Goal: Task Accomplishment & Management: Manage account settings

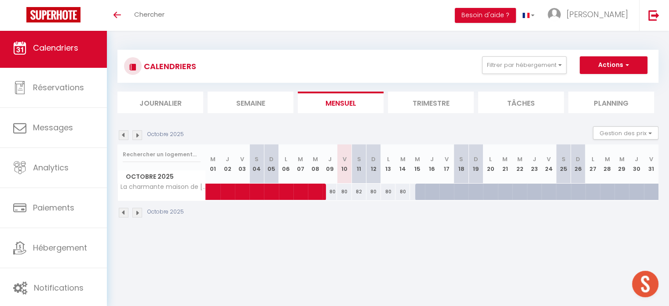
drag, startPoint x: 480, startPoint y: 84, endPoint x: 486, endPoint y: 81, distance: 5.7
click at [480, 84] on div "CALENDRIERS Filtrer par hébergement [GEOGRAPHIC_DATA] Appartement climatisé à d…" at bounding box center [387, 81] width 541 height 63
click at [491, 72] on button "Filtrer par hébergement" at bounding box center [524, 65] width 84 height 18
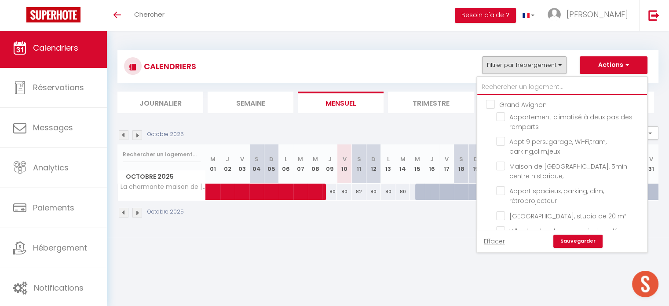
click at [505, 88] on input "text" at bounding box center [562, 87] width 170 height 16
type input "r"
checkbox input "false"
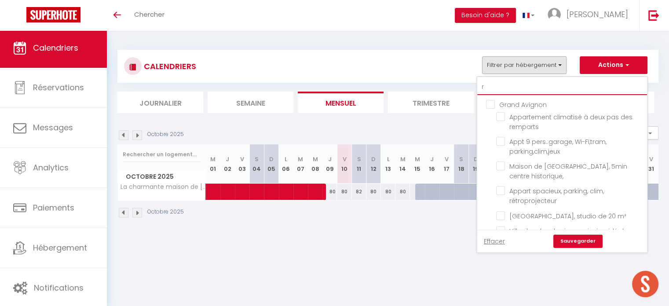
checkbox input "false"
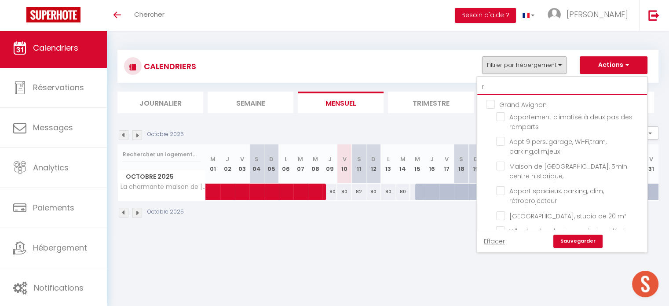
checkbox input "false"
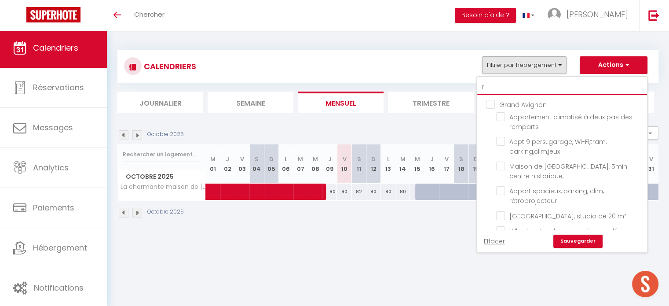
checkbox input "false"
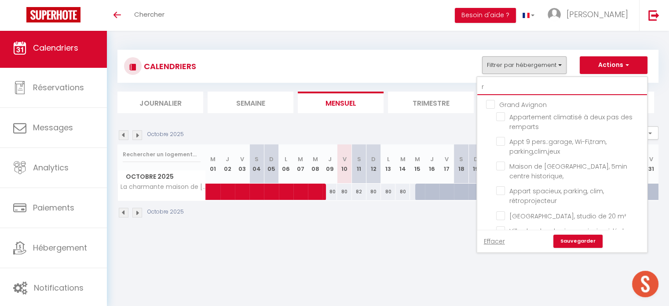
checkbox input "false"
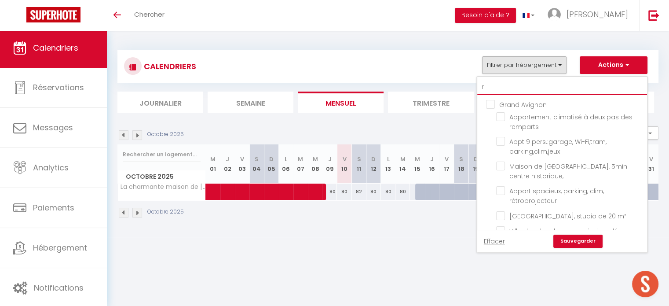
checkbox input "false"
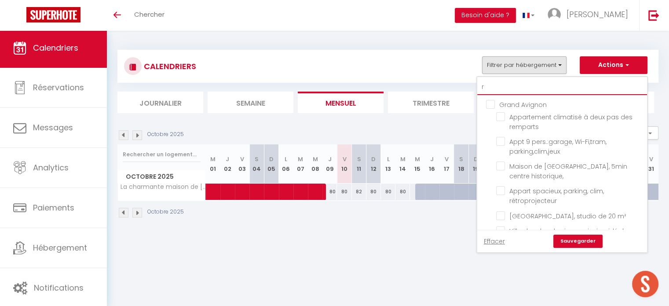
checkbox input "false"
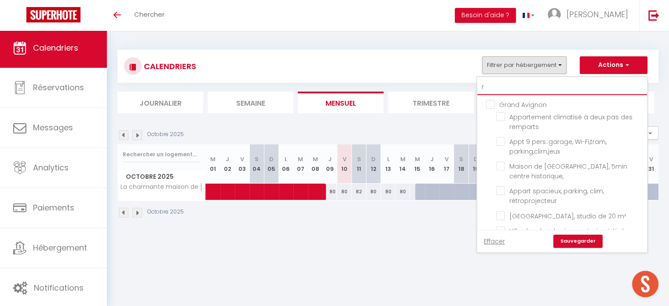
checkbox input "false"
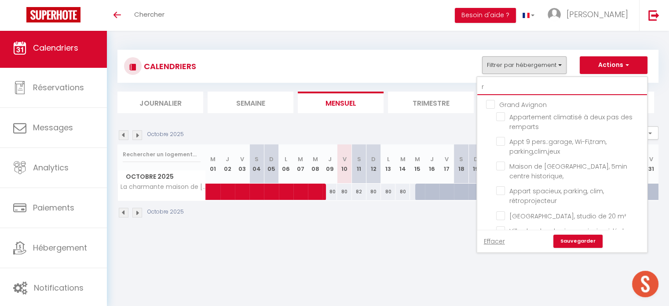
checkbox input "false"
type input "ro"
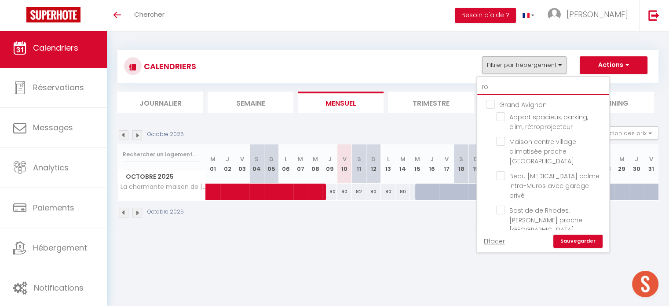
checkbox input "false"
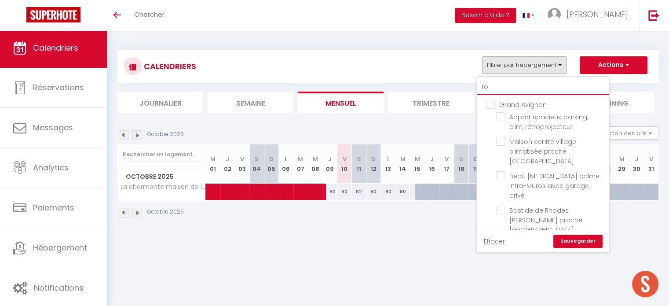
checkbox input "false"
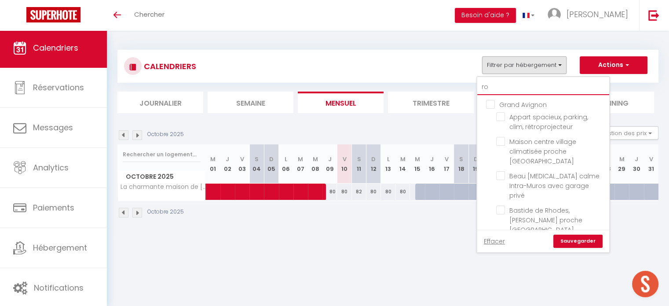
checkbox input "false"
checkbox input "true"
checkbox input "false"
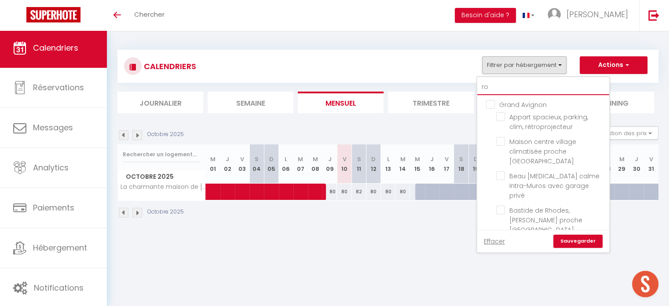
checkbox input "false"
type input "ros"
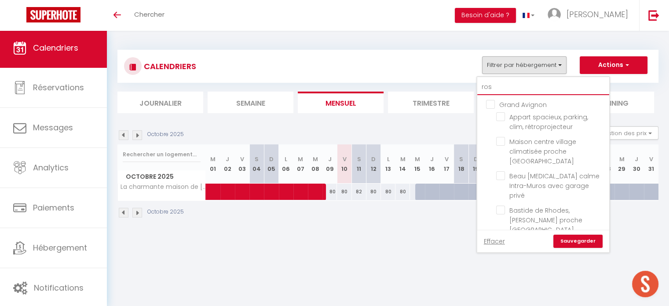
checkbox input "false"
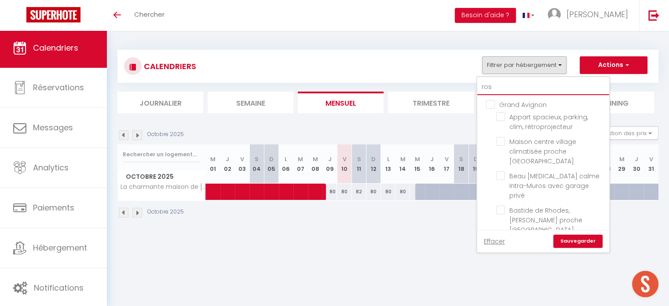
checkbox input "false"
type input "ro"
checkbox input "false"
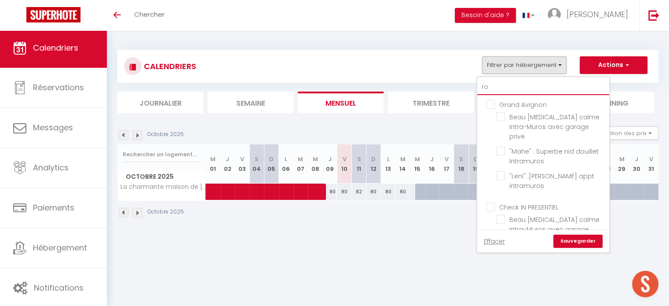
checkbox input "false"
type input "r"
checkbox input "false"
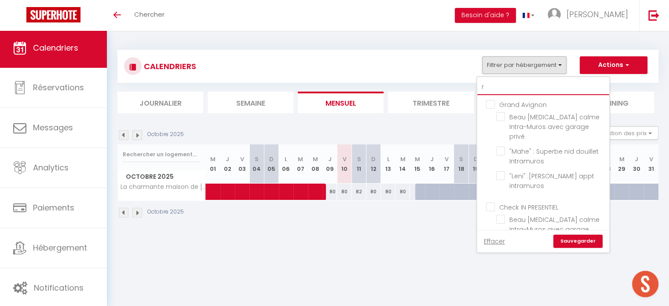
checkbox input "false"
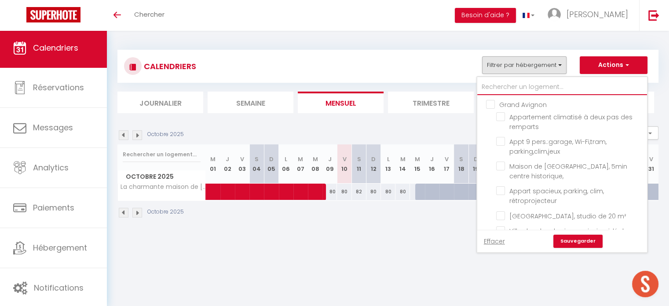
checkbox input "false"
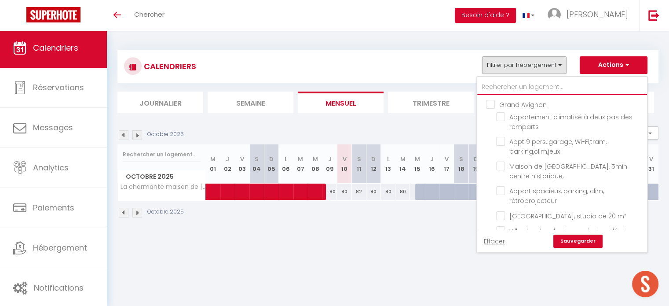
checkbox input "false"
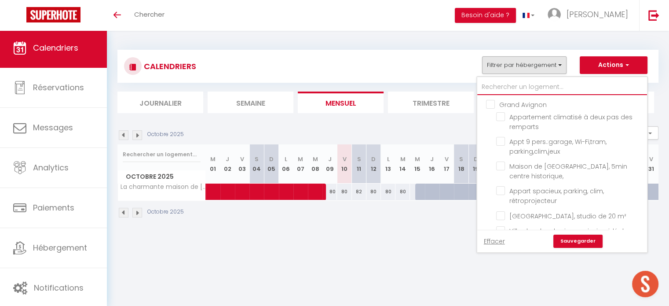
checkbox input "false"
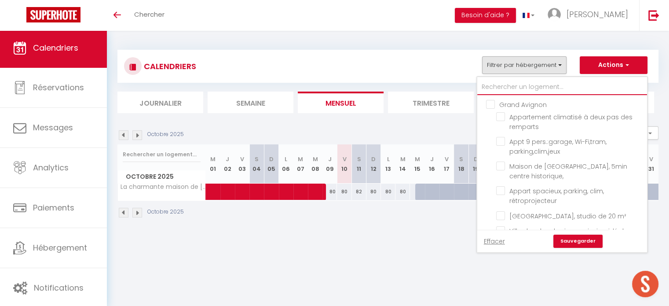
checkbox input "false"
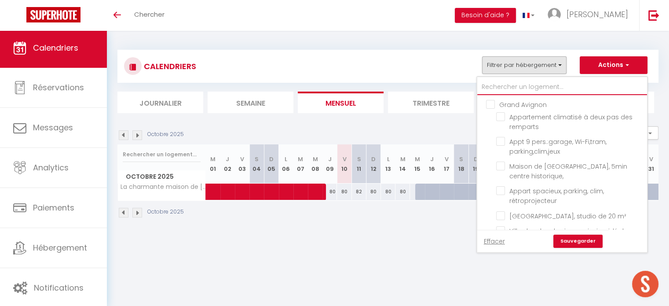
checkbox input "false"
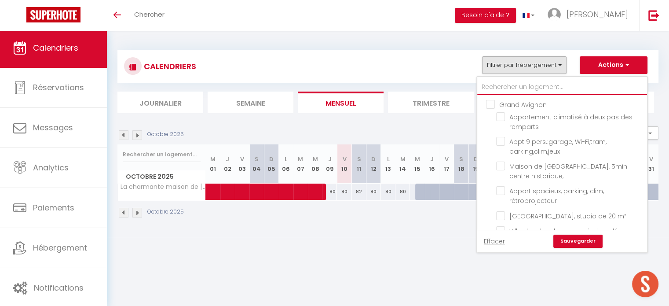
checkbox input "false"
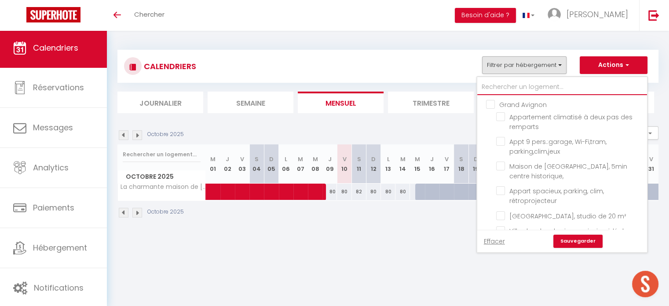
checkbox input "false"
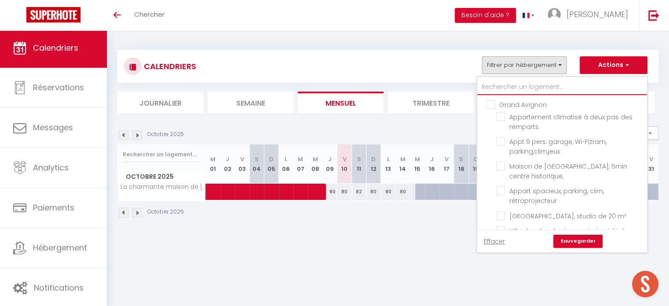
checkbox input "false"
type input "v"
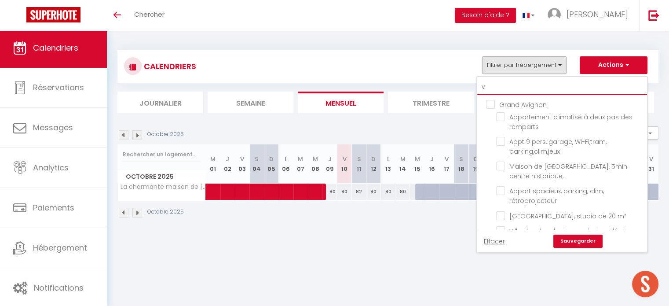
checkbox input "false"
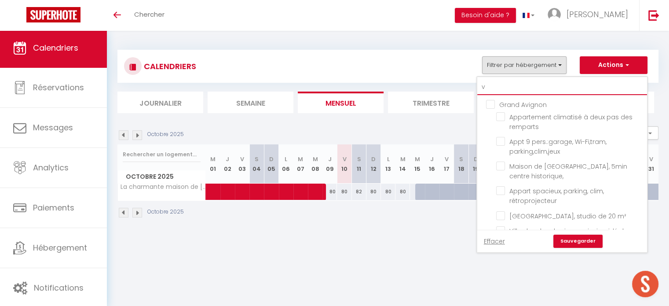
checkbox input "false"
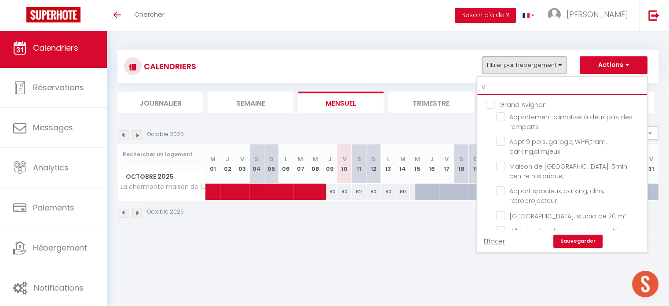
checkbox input "false"
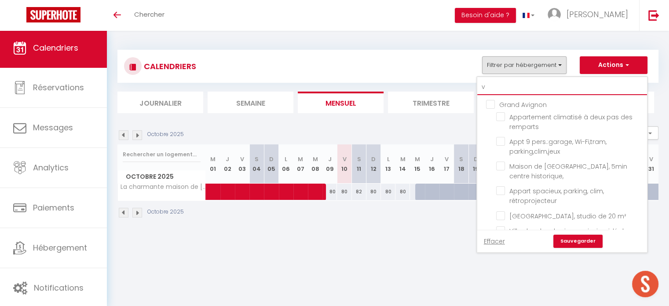
checkbox input "false"
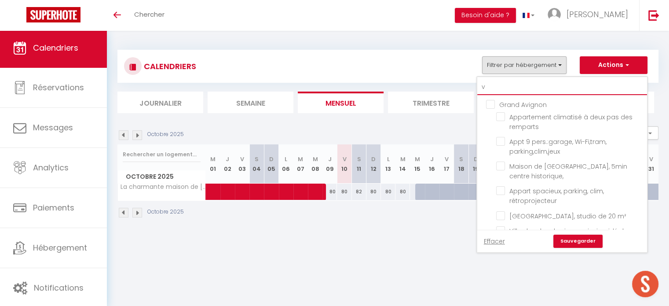
checkbox input "false"
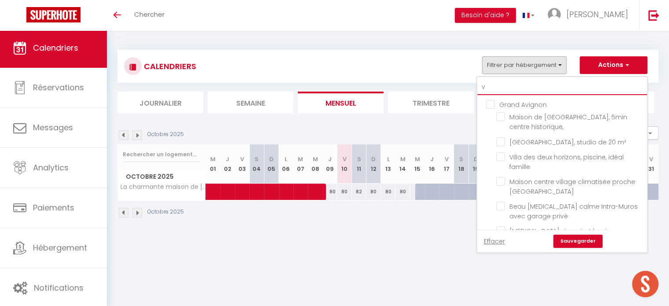
type input "va"
checkbox input "false"
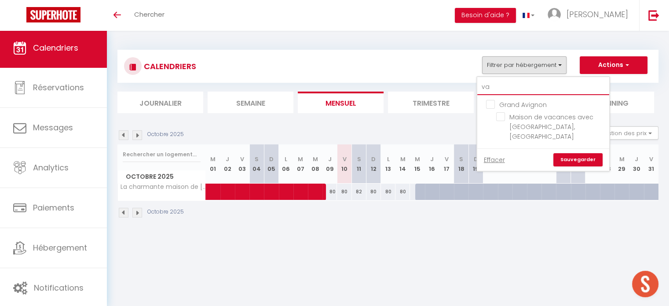
type input "vac"
checkbox input "false"
type input "vaca"
checkbox input "false"
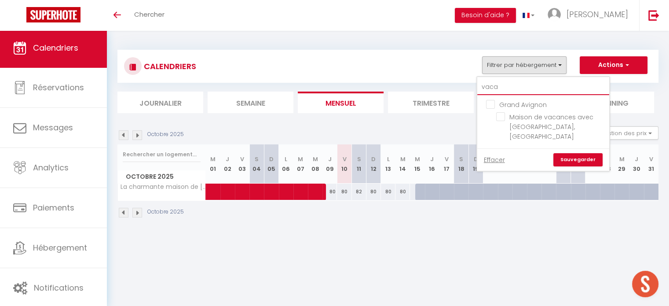
checkbox input "false"
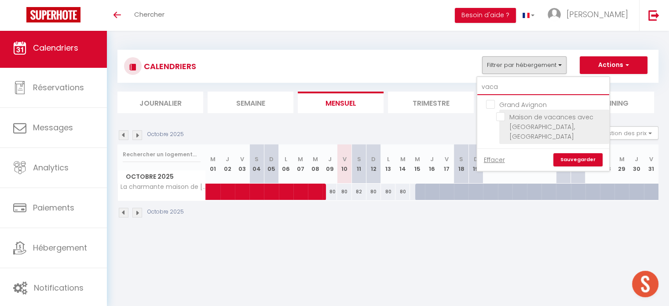
type input "vaca"
click at [510, 114] on input "Maison de vacances avec [GEOGRAPHIC_DATA], [GEOGRAPHIC_DATA]" at bounding box center [551, 116] width 110 height 9
checkbox input "true"
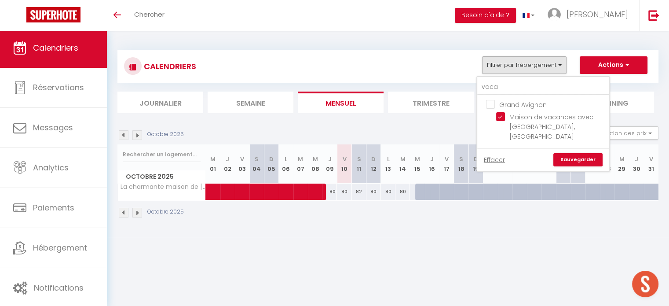
click at [572, 153] on link "Sauvegarder" at bounding box center [577, 159] width 49 height 13
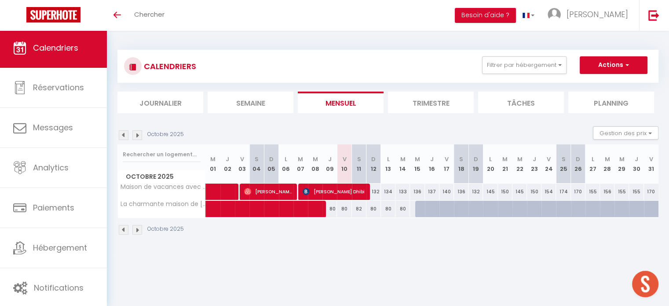
click at [299, 254] on body "🟢 Des questions ou besoin d'assistance pour la migration AirBnB? Prenez rdv >>>…" at bounding box center [334, 184] width 669 height 306
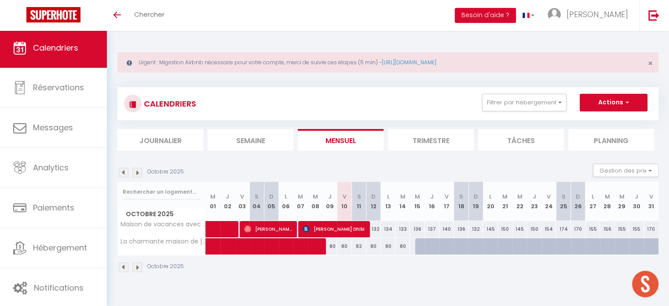
click at [319, 288] on div "Urgent : Migration Airbnb nécessaire pour votre compte, merci de suivre ces éta…" at bounding box center [388, 161] width 562 height 261
click at [134, 176] on img at bounding box center [137, 173] width 10 height 10
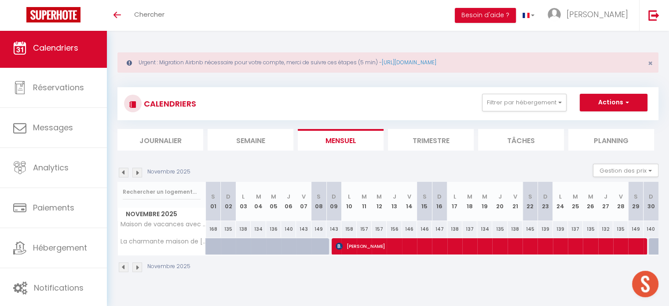
click at [123, 171] on img at bounding box center [124, 173] width 10 height 10
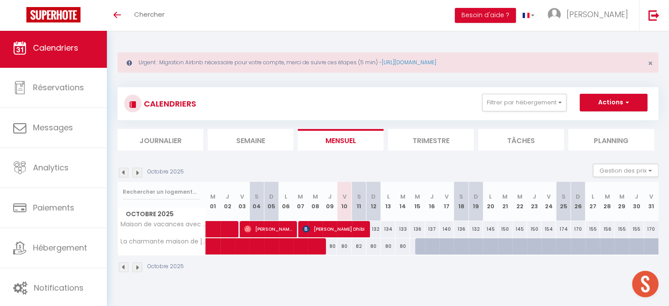
click at [432, 227] on div "137" at bounding box center [432, 229] width 15 height 16
type input "137"
select select "1"
type input "Jeu 16 Octobre 2025"
type input "Ven 17 Octobre 2025"
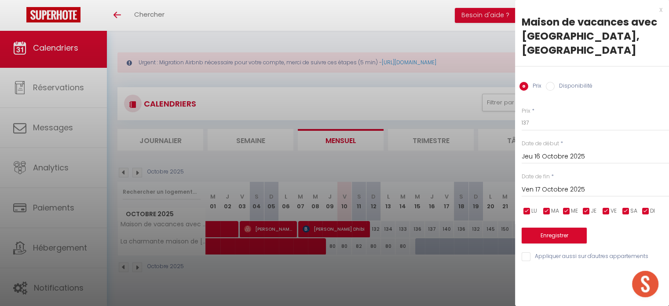
click at [563, 82] on label "Disponibilité" at bounding box center [574, 87] width 38 height 10
click at [555, 82] on input "Disponibilité" at bounding box center [550, 86] width 9 height 9
radio input "true"
radio input "false"
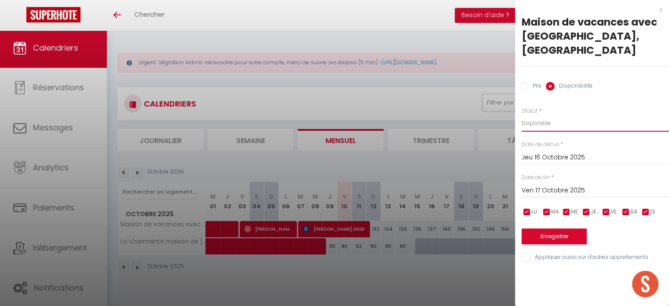
click at [568, 115] on select "Disponible Indisponible" at bounding box center [595, 123] width 147 height 17
select select "0"
click at [522, 115] on select "Disponible Indisponible" at bounding box center [595, 123] width 147 height 17
click at [573, 228] on button "Enregistrer" at bounding box center [554, 236] width 65 height 16
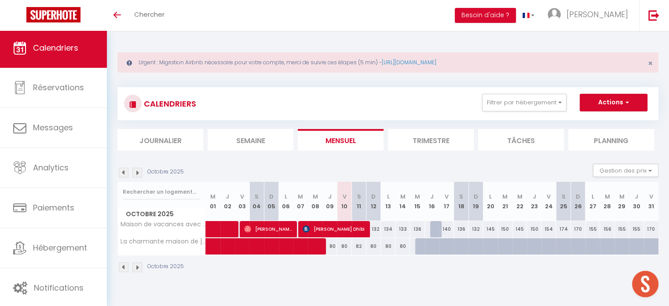
click at [138, 169] on img at bounding box center [137, 173] width 10 height 10
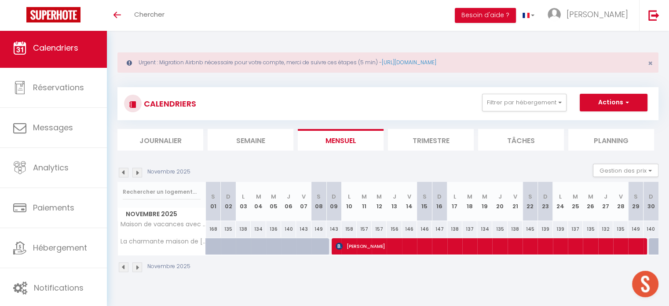
click at [132, 173] on div "Novembre 2025" at bounding box center [155, 173] width 76 height 10
click at [135, 172] on img at bounding box center [137, 173] width 10 height 10
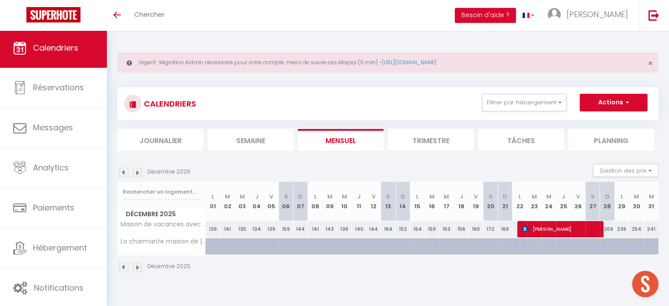
click at [135, 170] on img at bounding box center [137, 173] width 10 height 10
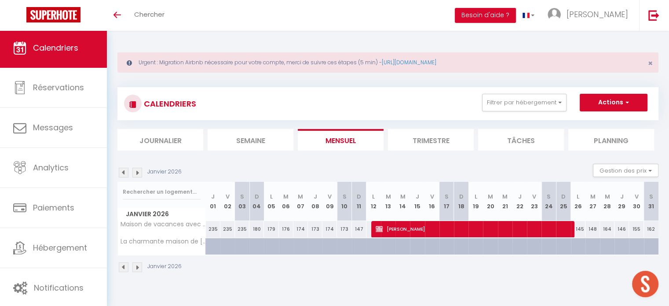
click at [125, 169] on img at bounding box center [124, 173] width 10 height 10
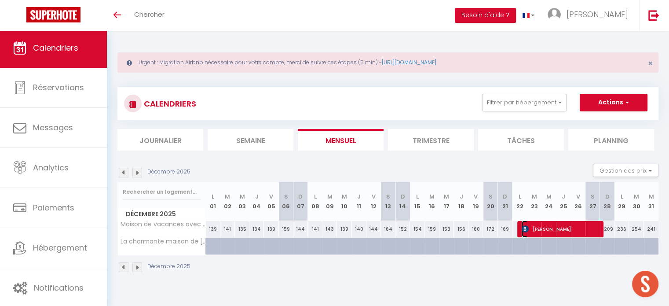
click at [579, 228] on span "[PERSON_NAME]" at bounding box center [560, 228] width 77 height 17
select select "OK"
select select "KO"
select select "0"
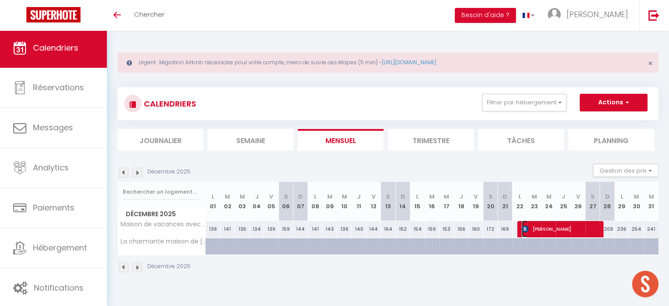
select select "1"
select select
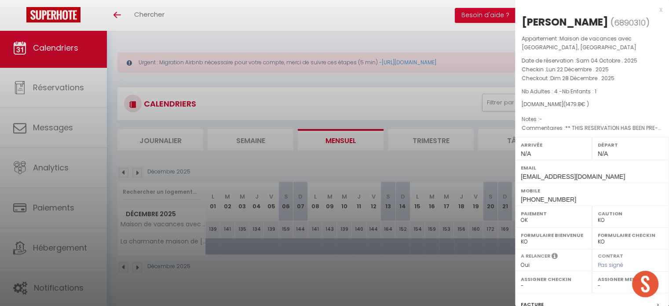
click at [651, 11] on div "x" at bounding box center [588, 9] width 147 height 11
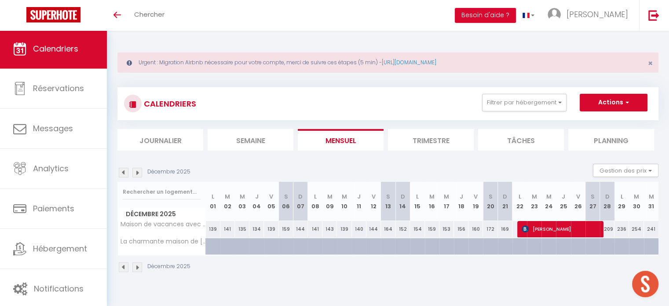
click at [132, 169] on img at bounding box center [137, 173] width 10 height 10
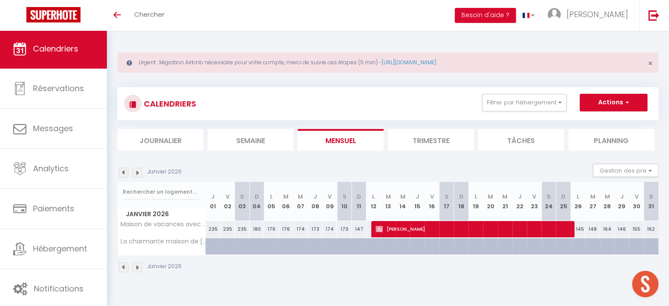
click at [125, 170] on img at bounding box center [124, 173] width 10 height 10
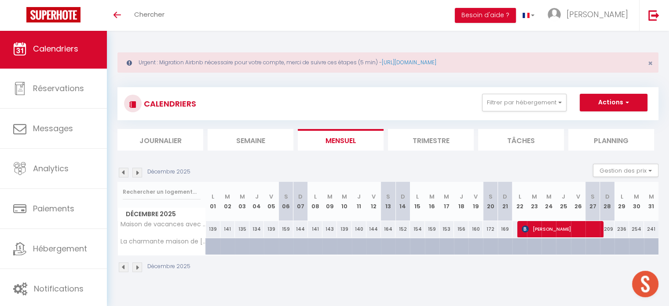
click at [125, 170] on img at bounding box center [124, 173] width 10 height 10
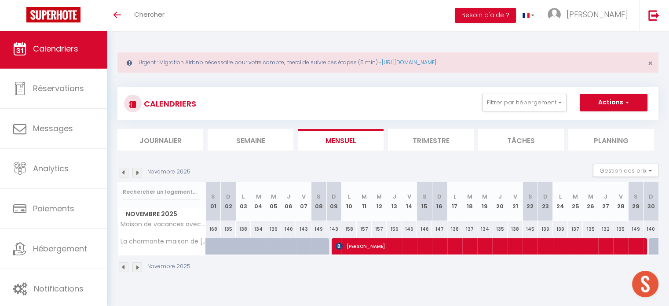
click at [125, 170] on img at bounding box center [124, 173] width 10 height 10
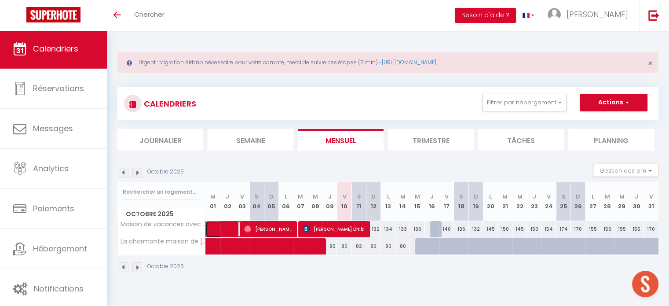
click at [237, 228] on span at bounding box center [235, 229] width 40 height 17
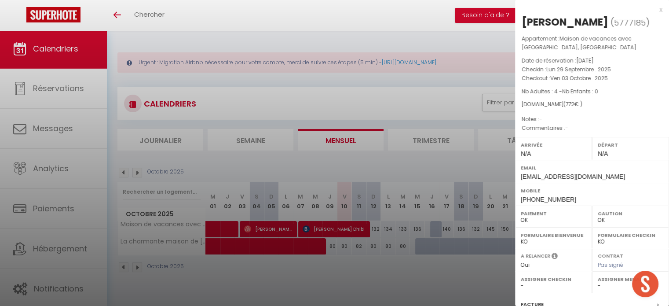
click at [260, 226] on div at bounding box center [334, 153] width 669 height 306
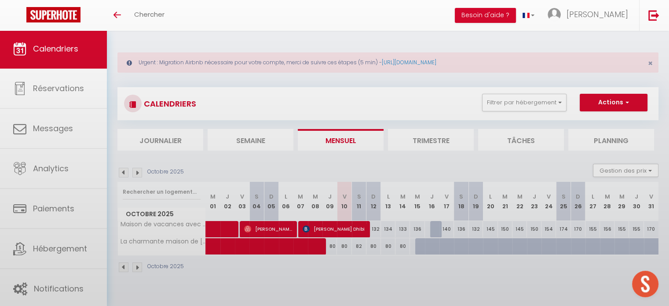
click at [269, 226] on div at bounding box center [334, 153] width 669 height 306
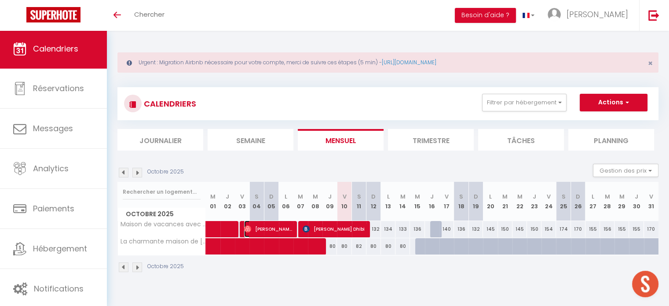
click at [280, 227] on span "[PERSON_NAME]" at bounding box center [268, 228] width 48 height 17
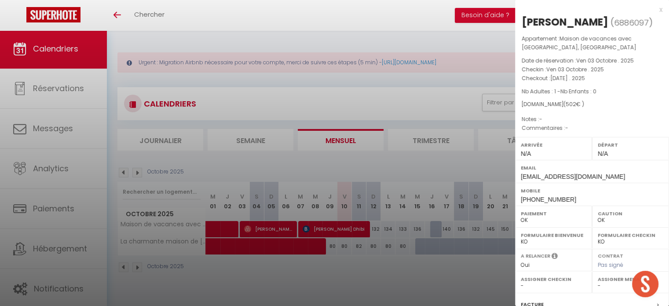
click at [305, 227] on div at bounding box center [334, 153] width 669 height 306
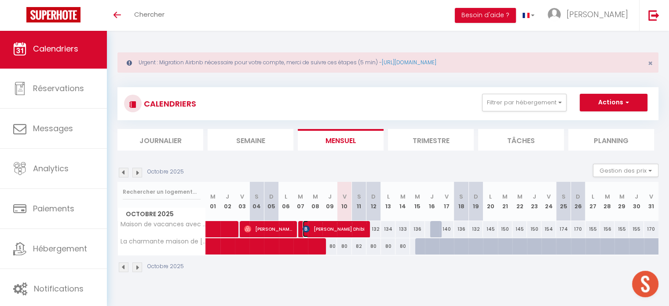
click at [320, 228] on span "[PERSON_NAME] Dhibi" at bounding box center [334, 228] width 63 height 17
select select "KO"
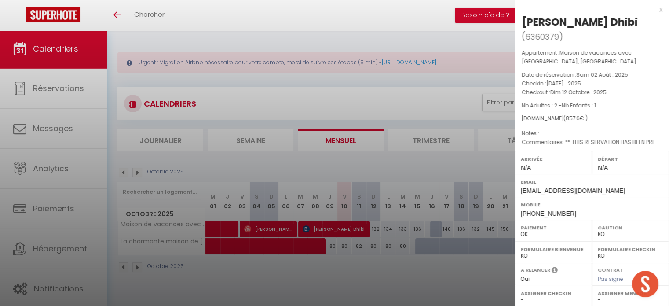
click at [284, 159] on div at bounding box center [334, 153] width 669 height 306
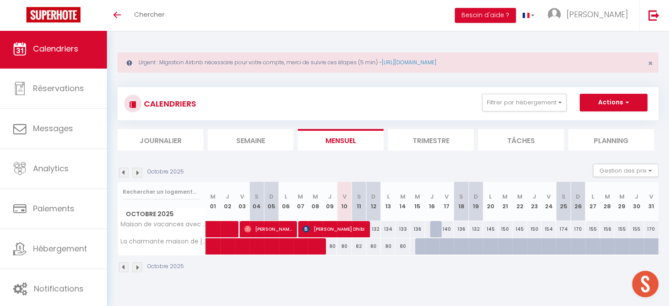
click at [344, 296] on body "🟢 Des questions ou besoin d'assistance pour la migration AirBnB? Prenez rdv >>>…" at bounding box center [334, 184] width 669 height 306
click at [503, 82] on div "CALENDRIERS Filtrer par hébergement vaca Grand Avignon Maison de vacances avec …" at bounding box center [387, 180] width 541 height 202
click at [513, 106] on button "Filtrer par hébergement" at bounding box center [524, 103] width 84 height 18
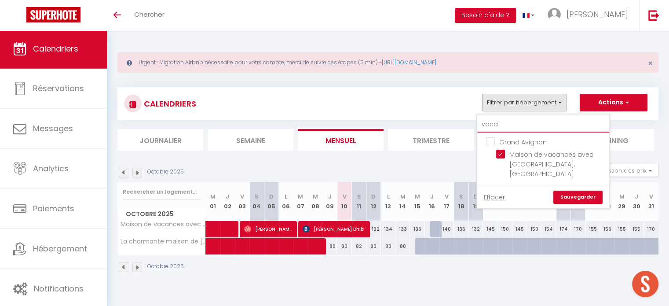
click at [496, 120] on input "vaca" at bounding box center [543, 125] width 132 height 16
checkbox input "false"
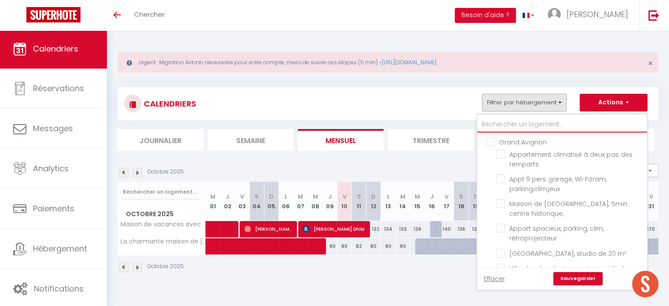
type input "m"
checkbox input "false"
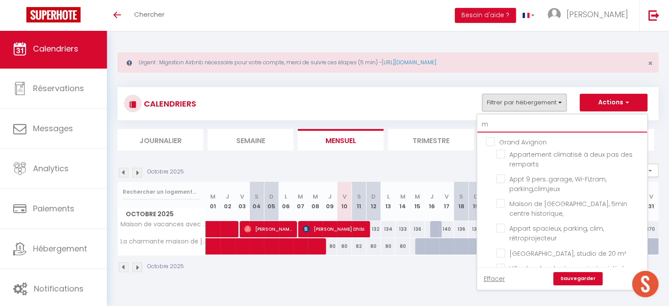
checkbox input "false"
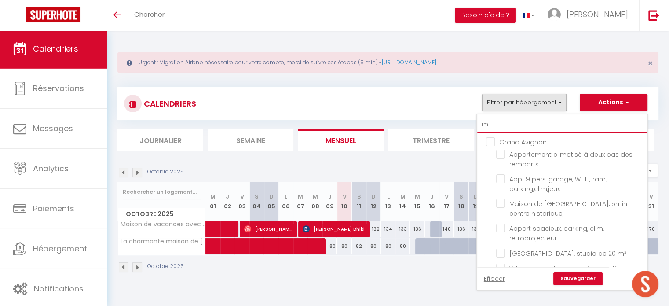
checkbox input "false"
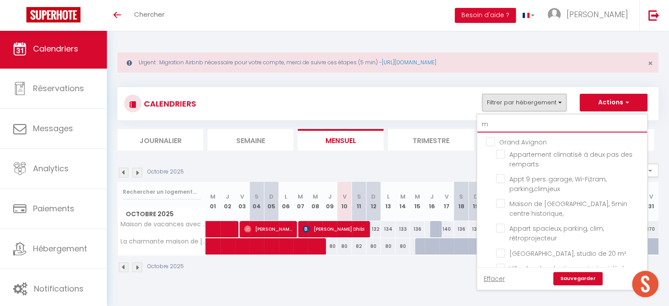
checkbox input "false"
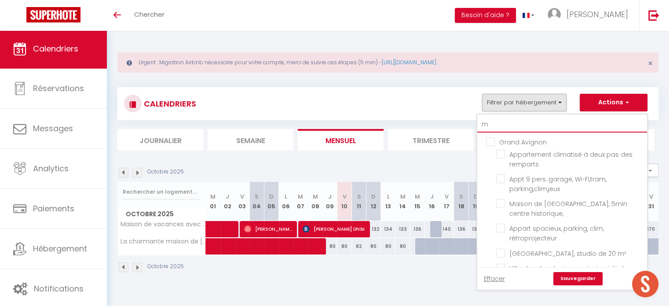
checkbox input "false"
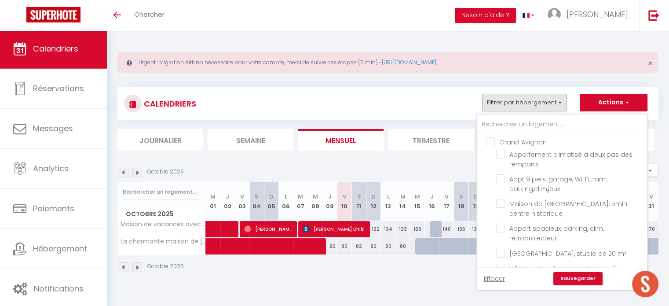
click at [446, 77] on div "Urgent : Migration Airbnb nécessaire pour votre compte, merci de suivre ces éta…" at bounding box center [388, 161] width 562 height 261
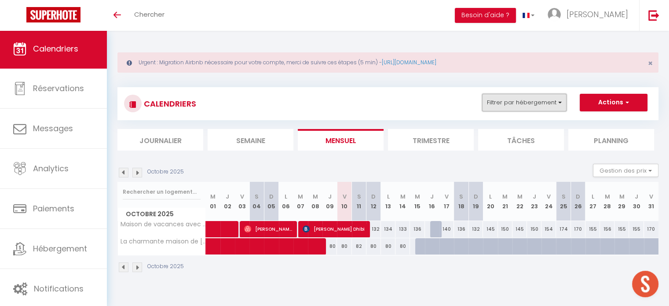
click at [492, 106] on button "Filtrer par hébergement" at bounding box center [524, 103] width 84 height 18
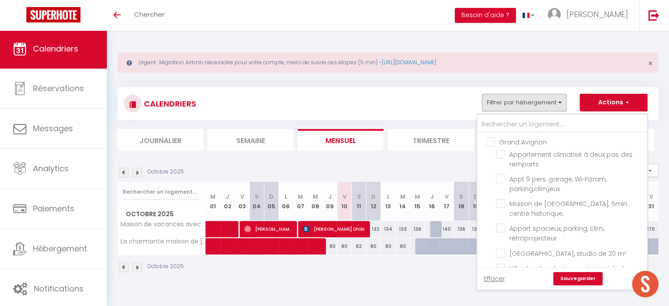
click at [443, 106] on div "CALENDRIERS Filtrer par hébergement [GEOGRAPHIC_DATA] Appartement climatisé à d…" at bounding box center [388, 104] width 528 height 20
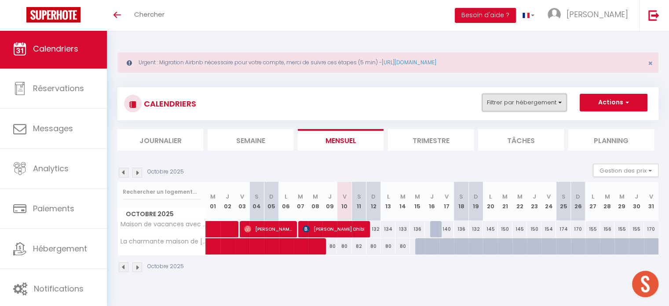
click at [554, 109] on button "Filtrer par hébergement" at bounding box center [524, 103] width 84 height 18
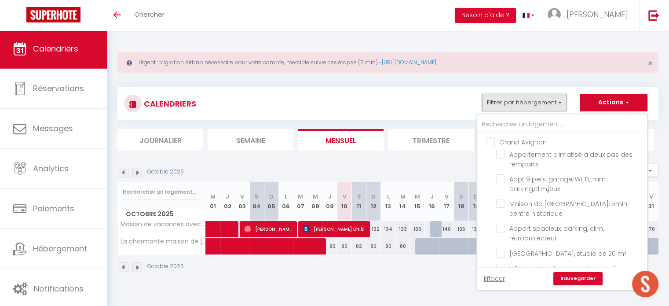
click at [554, 109] on button "Filtrer par hébergement" at bounding box center [524, 103] width 84 height 18
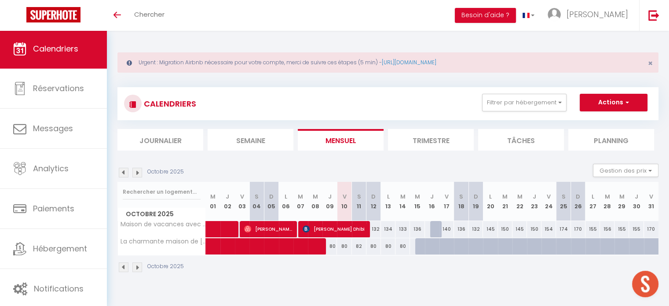
click at [450, 83] on div "CALENDRIERS Filtrer par hébergement [GEOGRAPHIC_DATA] Appartement climatisé à d…" at bounding box center [387, 180] width 541 height 202
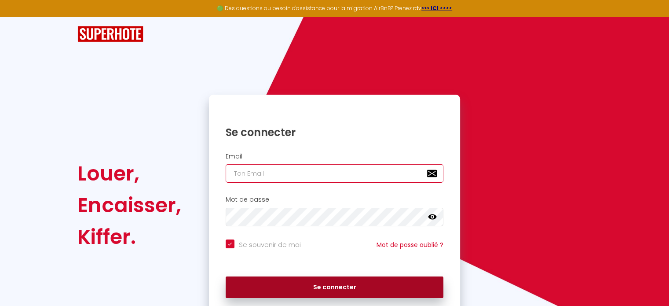
type input "[EMAIL_ADDRESS][DOMAIN_NAME]"
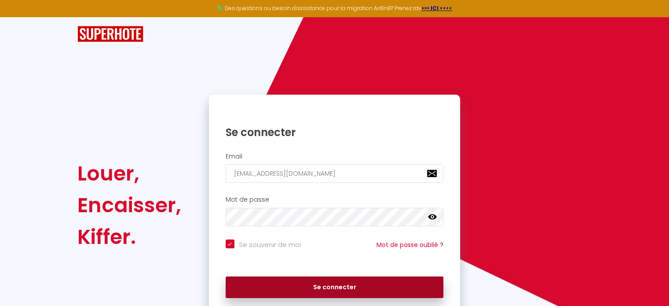
click at [340, 284] on button "Se connecter" at bounding box center [335, 287] width 218 height 22
checkbox input "true"
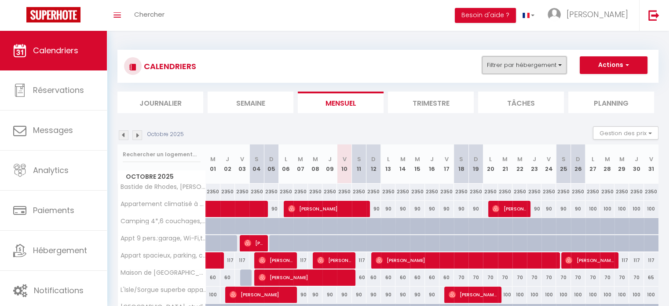
click at [530, 68] on button "Filtrer par hébergement" at bounding box center [524, 65] width 84 height 18
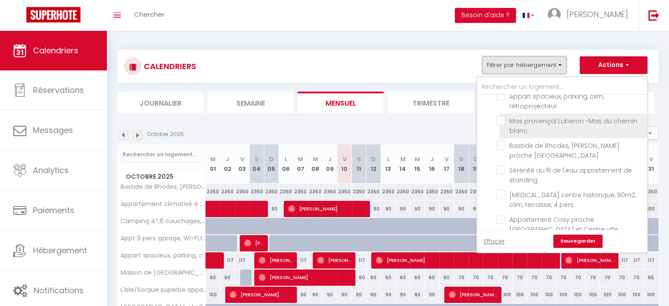
scroll to position [792, 0]
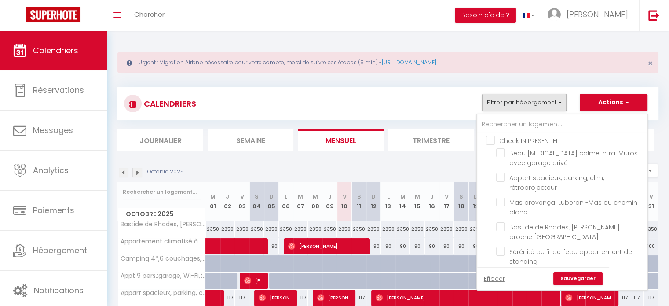
click at [493, 144] on input "Check IN PRESENTIEL" at bounding box center [571, 139] width 170 height 9
checkbox input "true"
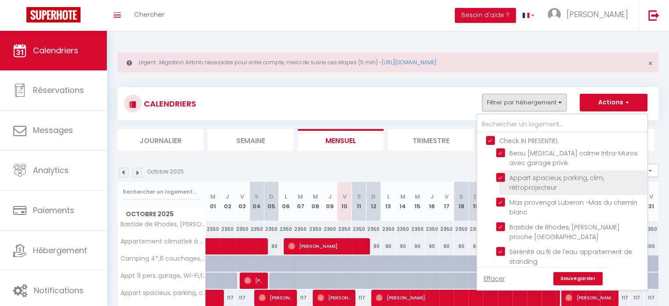
checkbox input "false"
checkbox input "true"
checkbox input "false"
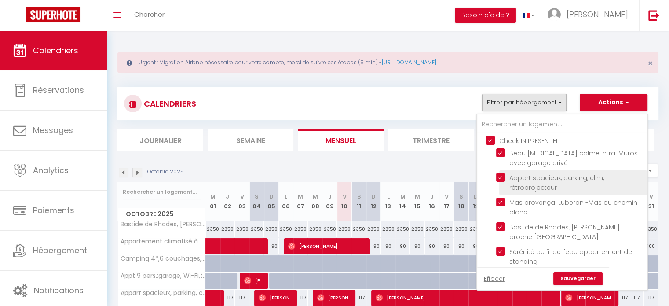
checkbox input "false"
checkbox input "true"
checkbox input "false"
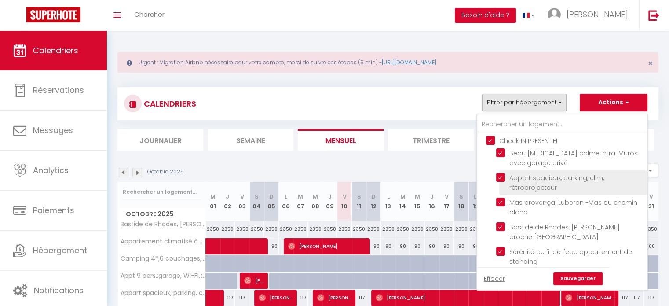
checkbox input "true"
checkbox input "false"
checkbox input "true"
checkbox input "false"
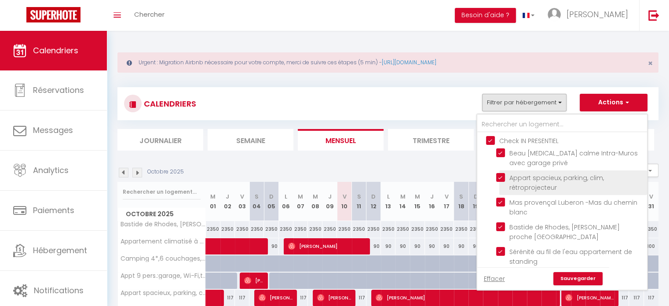
checkbox input "false"
checkbox input "true"
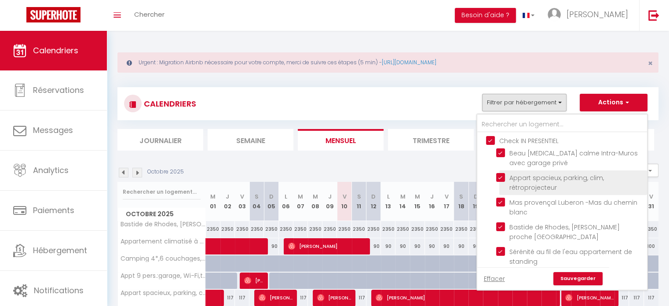
checkbox input "false"
checkbox input "true"
checkbox input "false"
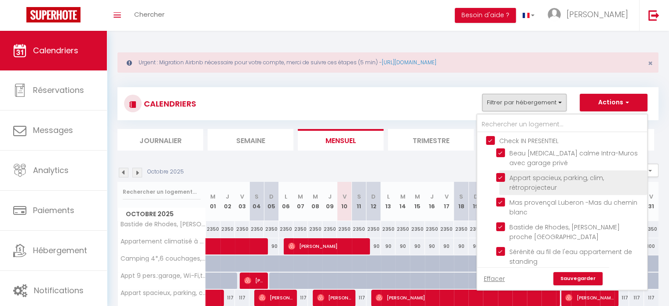
checkbox input "false"
checkbox input "true"
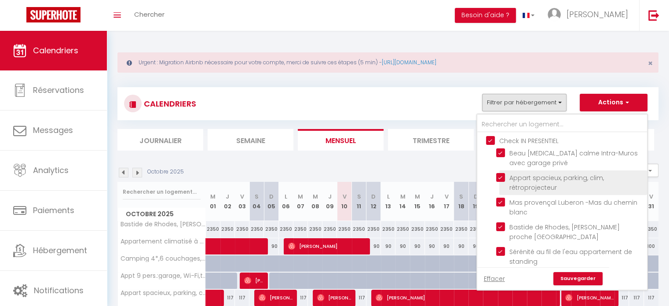
checkbox input "false"
checkbox input "true"
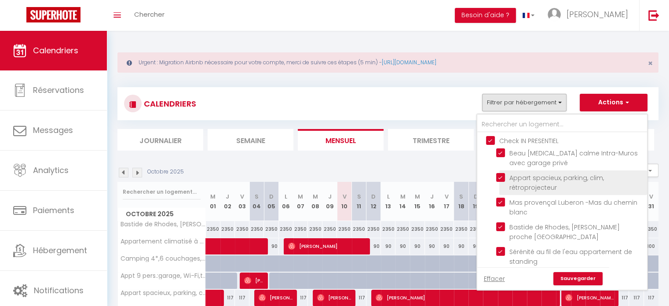
checkbox input "true"
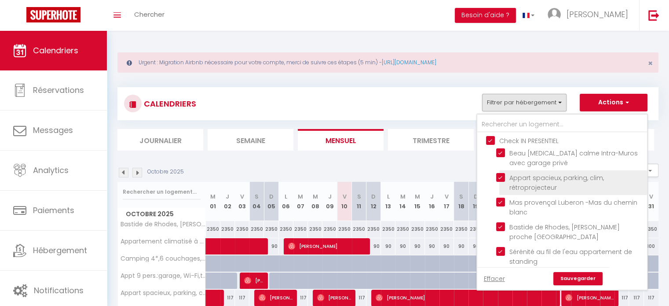
checkbox input "false"
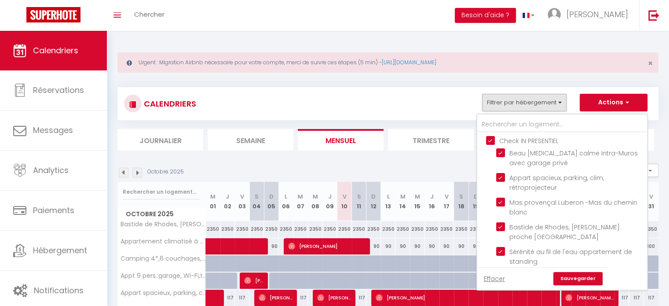
click at [580, 272] on div "Effacer Sauvegarder" at bounding box center [543, 278] width 119 height 13
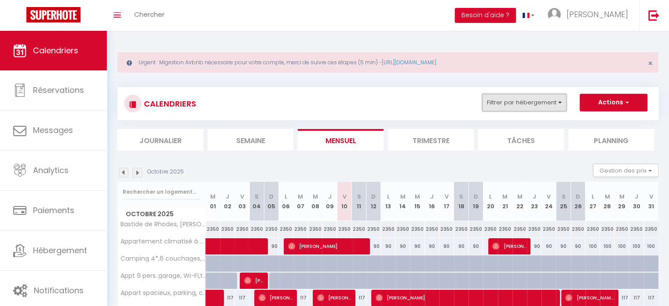
click at [497, 108] on button "Filtrer par hébergement" at bounding box center [524, 103] width 84 height 18
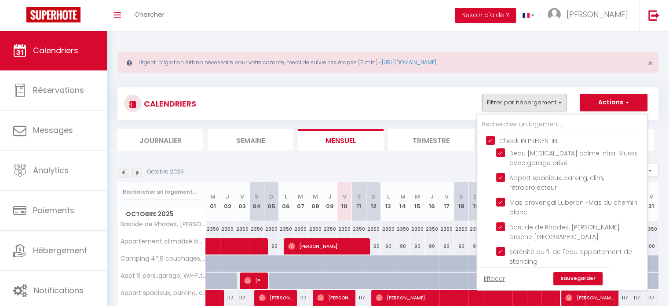
click at [572, 278] on link "Sauvegarder" at bounding box center [577, 278] width 49 height 13
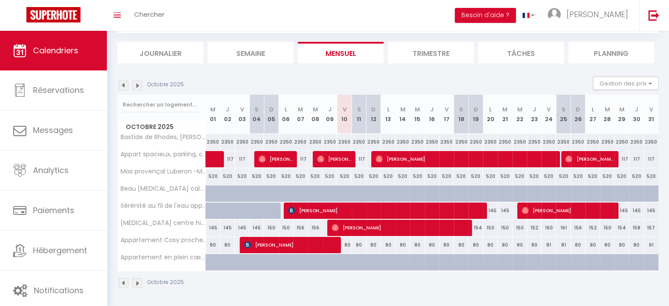
scroll to position [0, 0]
